Goal: Navigation & Orientation: Go to known website

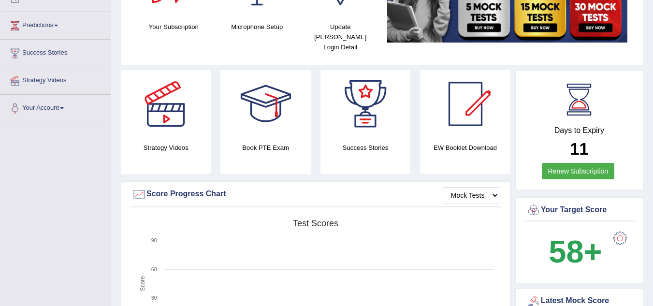
scroll to position [119, 0]
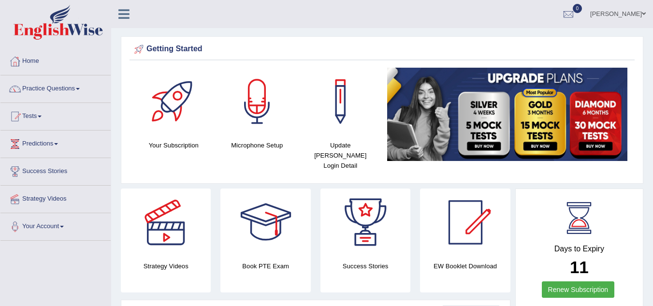
click at [462, 37] on div "Getting Started Your Subscription Microphone Setup Update [PERSON_NAME] Login D…" at bounding box center [382, 110] width 523 height 148
